Goal: Task Accomplishment & Management: Complete application form

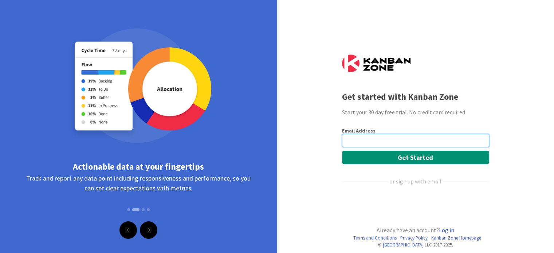
click at [362, 140] on input "email" at bounding box center [415, 140] width 147 height 13
type input "[EMAIL_ADDRESS][DOMAIN_NAME]"
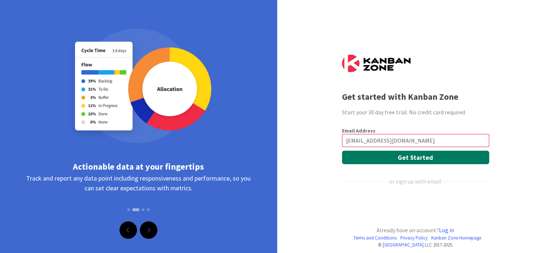
click at [393, 157] on button "Get Started" at bounding box center [415, 157] width 147 height 13
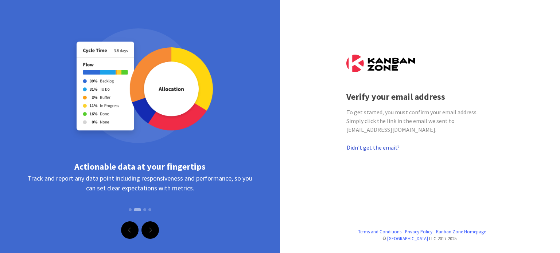
click at [359, 148] on button "Didn't get the email?" at bounding box center [373, 147] width 54 height 9
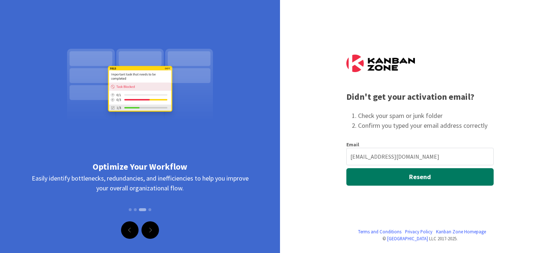
click at [388, 176] on button "Resend" at bounding box center [419, 176] width 147 height 17
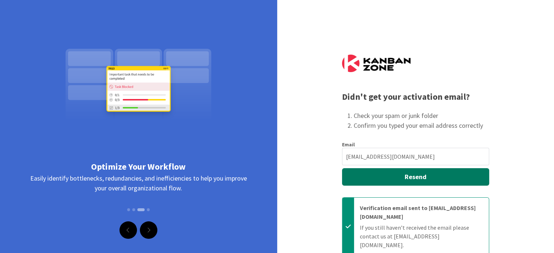
scroll to position [18, 0]
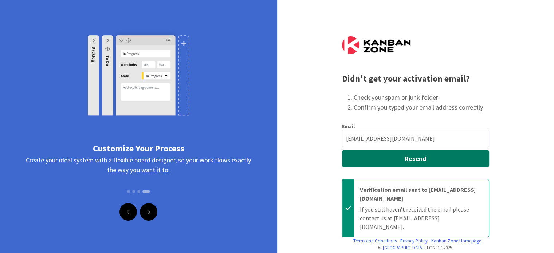
click at [388, 157] on button "Resend" at bounding box center [415, 158] width 147 height 17
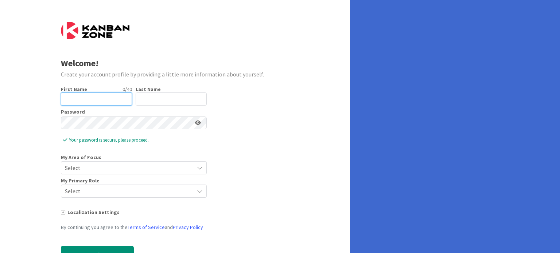
click at [116, 95] on input "text" at bounding box center [96, 99] width 71 height 13
type input "Ayesha"
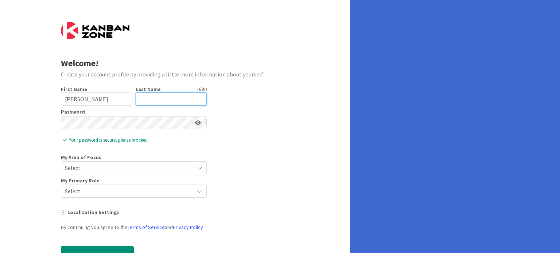
click at [160, 98] on input "text" at bounding box center [171, 99] width 71 height 13
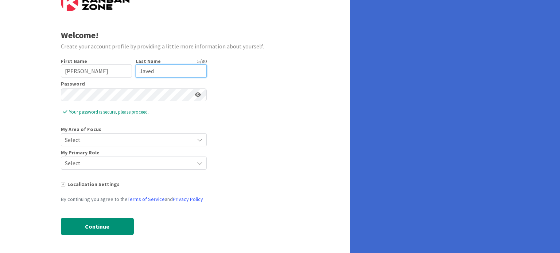
type input "Javed"
click at [105, 138] on span "Select" at bounding box center [127, 140] width 125 height 10
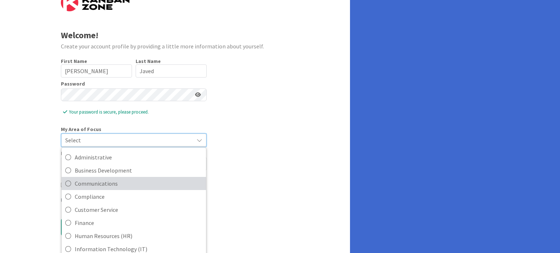
scroll to position [27, 0]
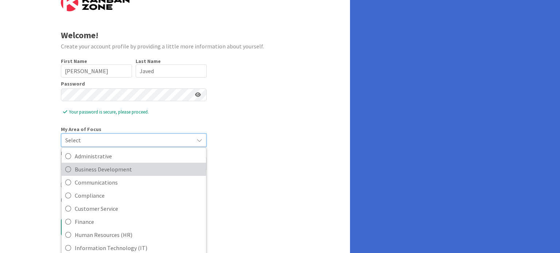
click at [105, 171] on span "Business Development" at bounding box center [139, 169] width 128 height 11
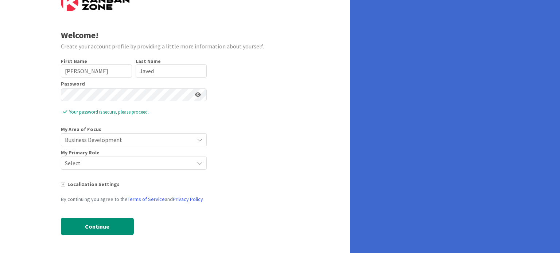
click at [105, 138] on span "Business Development" at bounding box center [127, 140] width 125 height 10
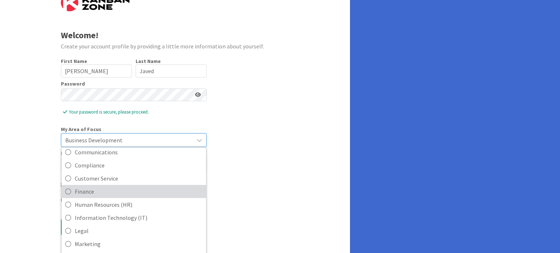
scroll to position [87, 0]
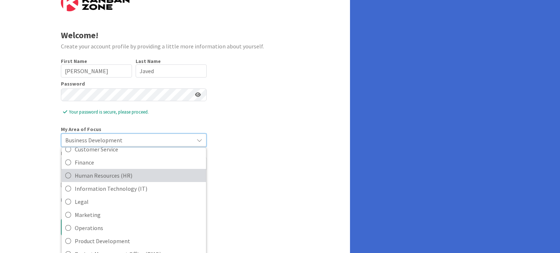
click at [99, 177] on span "Human Resources (HR)" at bounding box center [139, 175] width 128 height 11
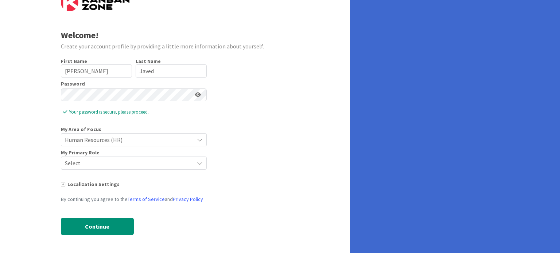
click at [78, 161] on span "Select" at bounding box center [127, 163] width 125 height 10
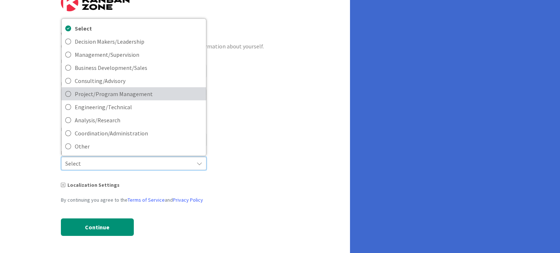
click at [105, 94] on span "Project/Program Management" at bounding box center [139, 93] width 128 height 11
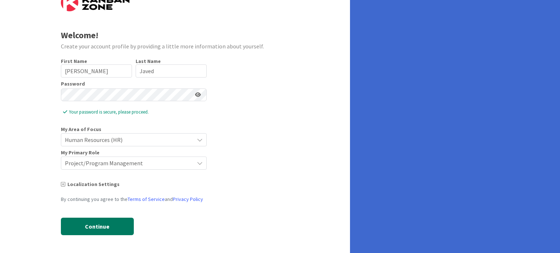
click at [73, 223] on button "Continue" at bounding box center [97, 226] width 73 height 17
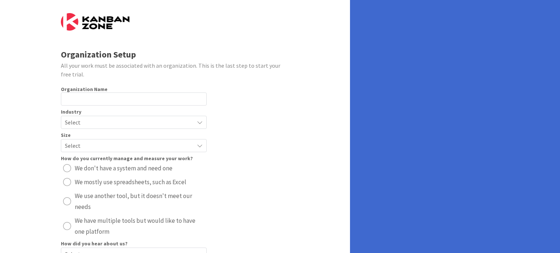
scroll to position [9, 0]
click at [83, 100] on input "text" at bounding box center [134, 98] width 146 height 13
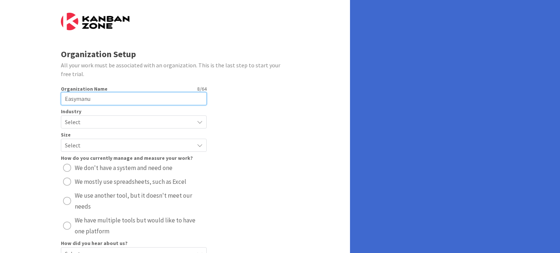
type input "Easymanu"
click at [86, 121] on span "Select" at bounding box center [127, 122] width 125 height 10
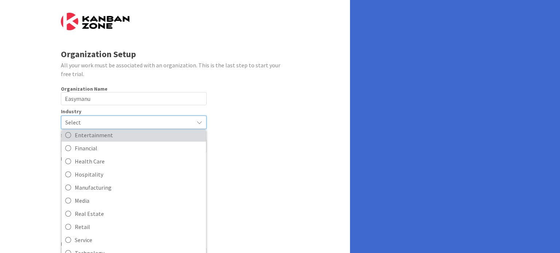
scroll to position [70, 0]
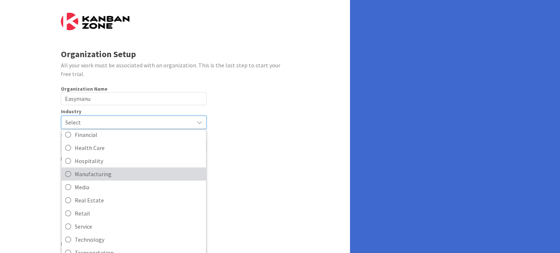
click at [99, 174] on span "Manufacturing" at bounding box center [139, 173] width 128 height 11
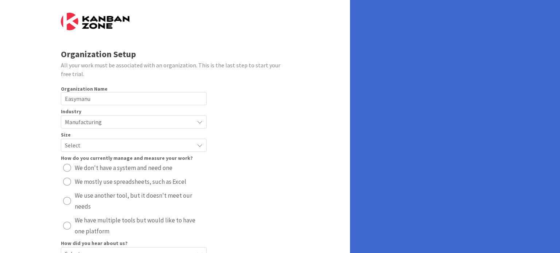
scroll to position [12, 0]
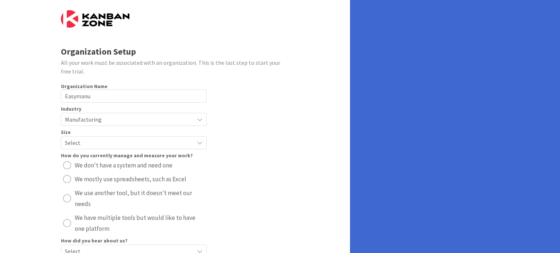
click at [85, 144] on span "Select" at bounding box center [127, 143] width 125 height 10
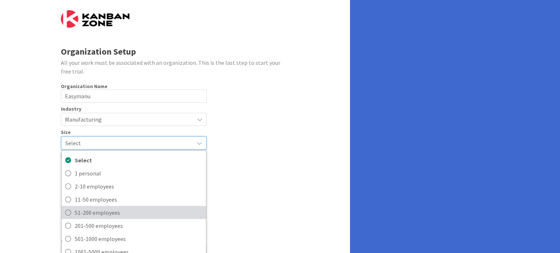
click at [80, 213] on span "51-200 employees" at bounding box center [139, 212] width 128 height 11
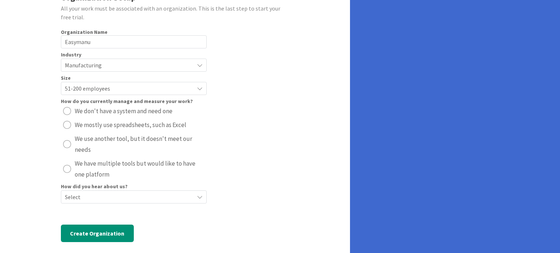
scroll to position [73, 0]
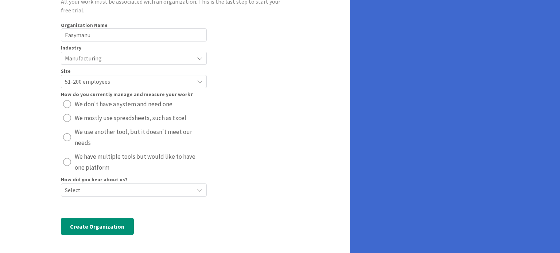
click at [67, 102] on div "radio" at bounding box center [67, 104] width 8 height 8
click at [106, 190] on span "Select" at bounding box center [127, 190] width 125 height 10
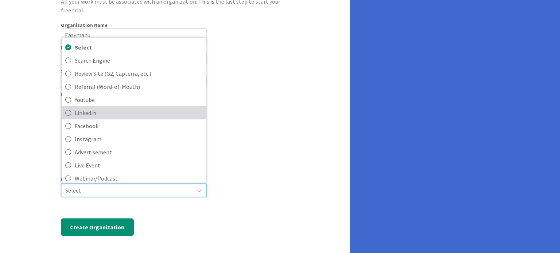
click at [97, 114] on span "LinkedIn" at bounding box center [139, 112] width 128 height 11
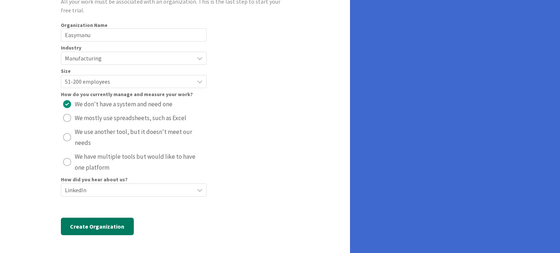
click at [96, 228] on button "Create Organization" at bounding box center [97, 226] width 73 height 17
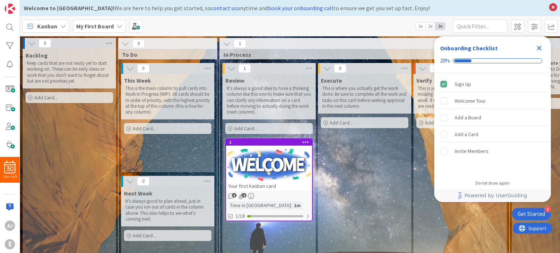
click at [539, 48] on icon "Close Checklist" at bounding box center [539, 48] width 5 height 5
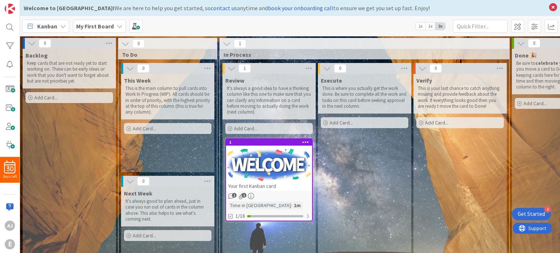
click at [60, 26] on icon at bounding box center [63, 26] width 6 height 6
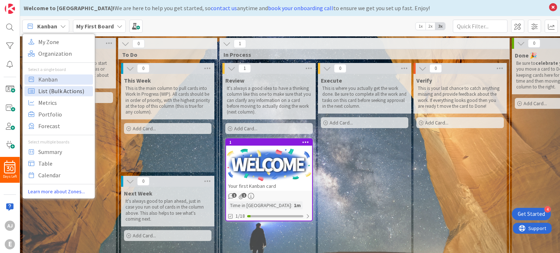
click at [64, 91] on span "List (Bulk Actions)" at bounding box center [64, 91] width 52 height 11
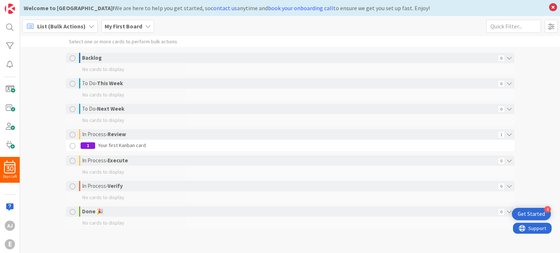
click at [128, 24] on b "My First Board" at bounding box center [124, 26] width 38 height 7
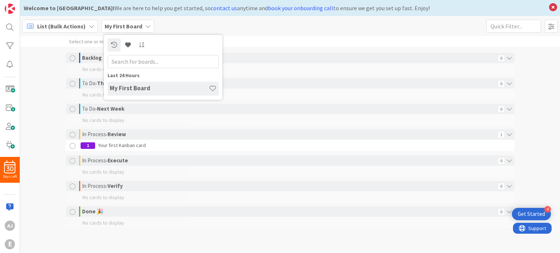
click at [69, 27] on span "List (Bulk Actions)" at bounding box center [61, 26] width 48 height 9
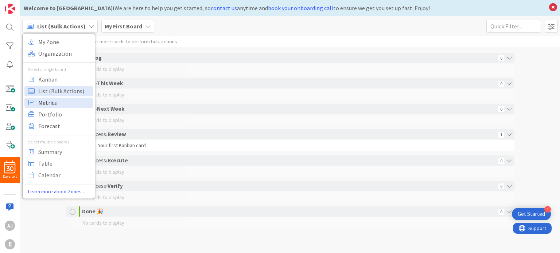
click at [57, 104] on span "Metrics" at bounding box center [64, 102] width 52 height 11
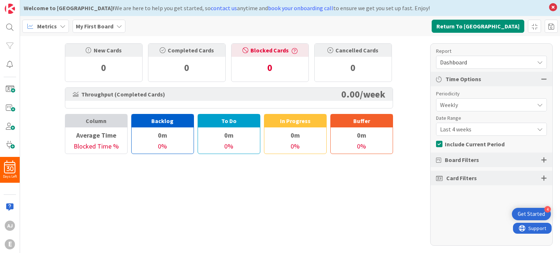
click at [60, 27] on icon at bounding box center [63, 26] width 6 height 6
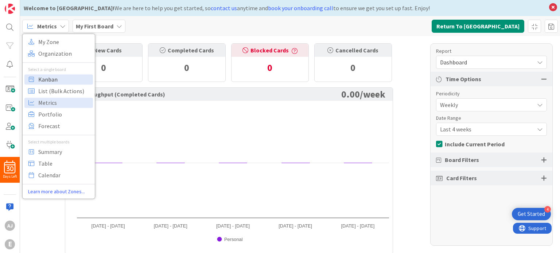
click at [63, 78] on span "Kanban" at bounding box center [64, 79] width 52 height 11
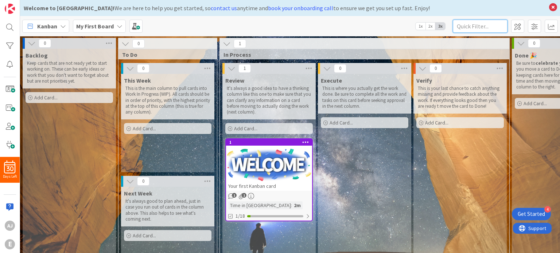
click at [465, 27] on input "text" at bounding box center [480, 26] width 55 height 13
